Goal: Transaction & Acquisition: Purchase product/service

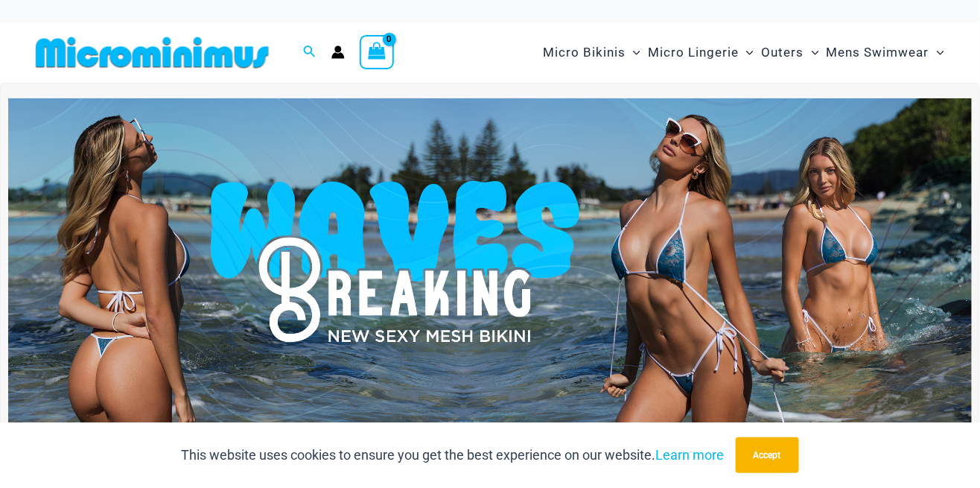
click at [633, 54] on icon "Menu Toggle" at bounding box center [636, 52] width 7 height 7
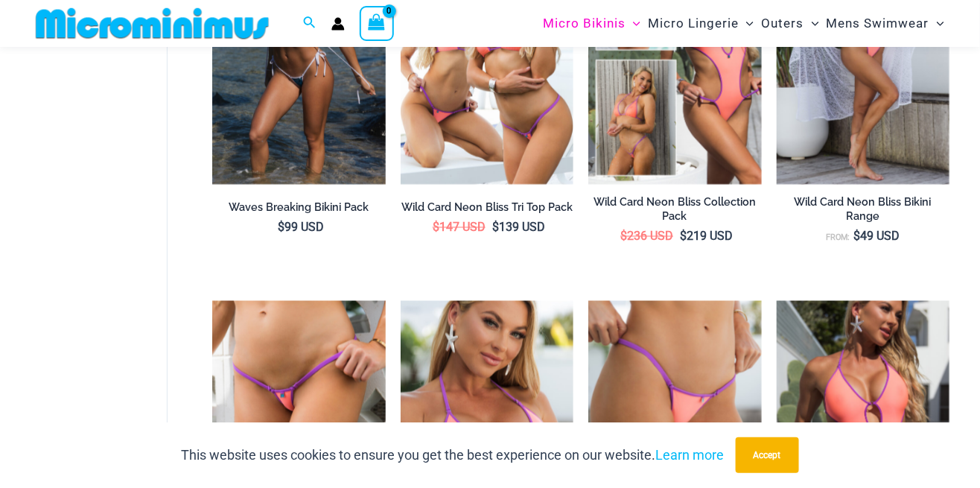
scroll to position [767, 0]
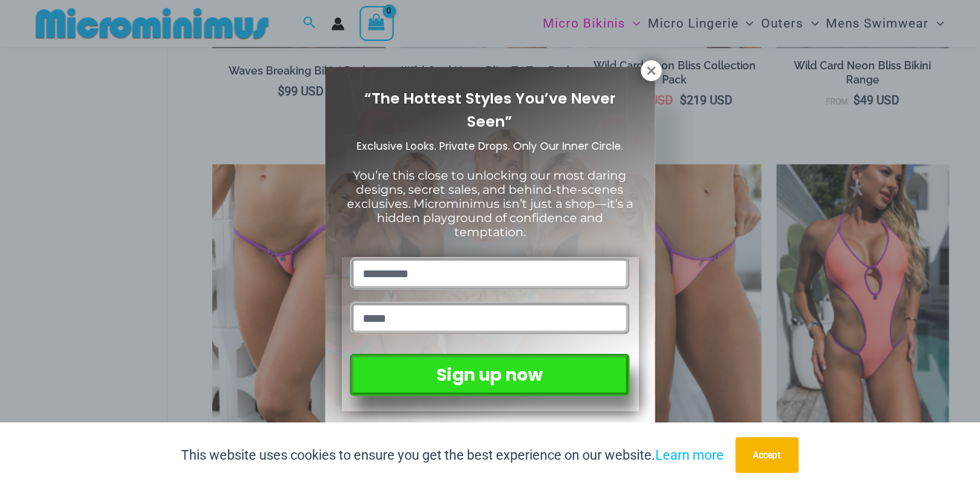
click at [648, 71] on icon at bounding box center [651, 70] width 8 height 8
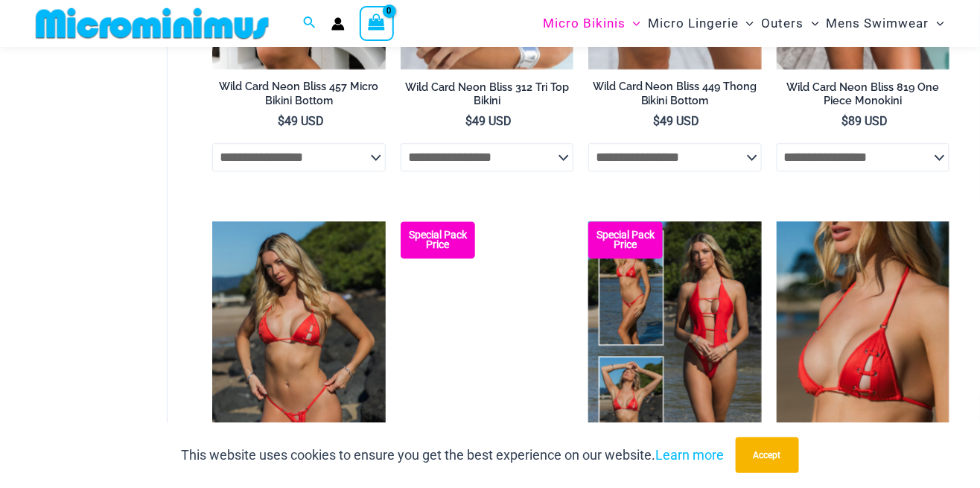
scroll to position [1123, 0]
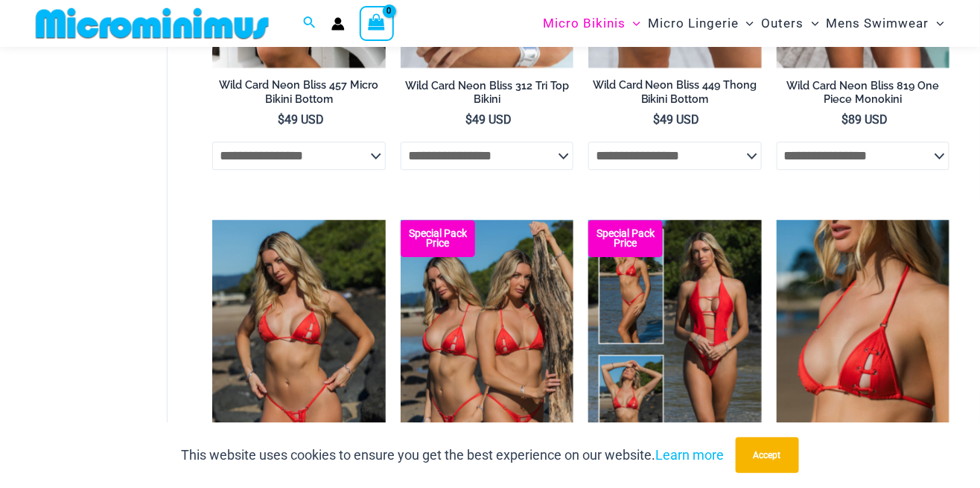
click at [369, 165] on select "**********" at bounding box center [298, 155] width 173 height 28
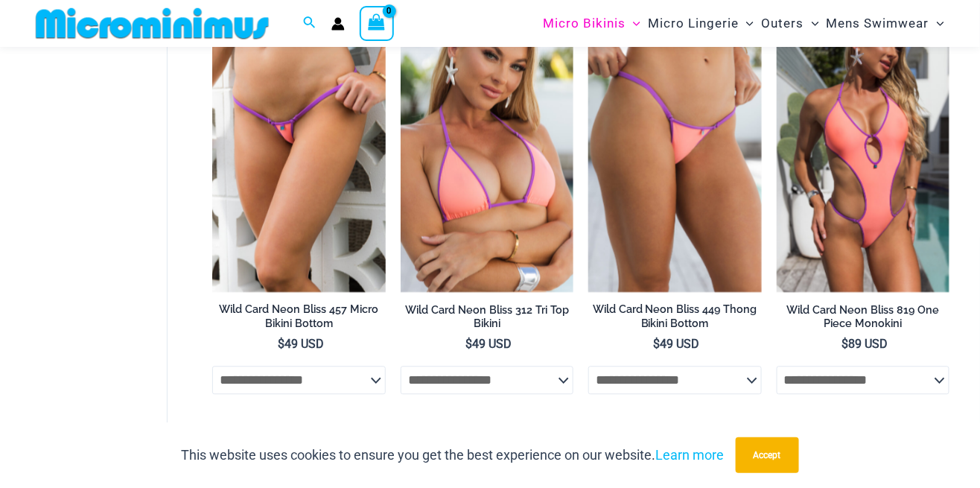
scroll to position [898, 0]
click at [747, 24] on icon "Menu Toggle" at bounding box center [749, 23] width 7 height 7
